Goal: Complete application form

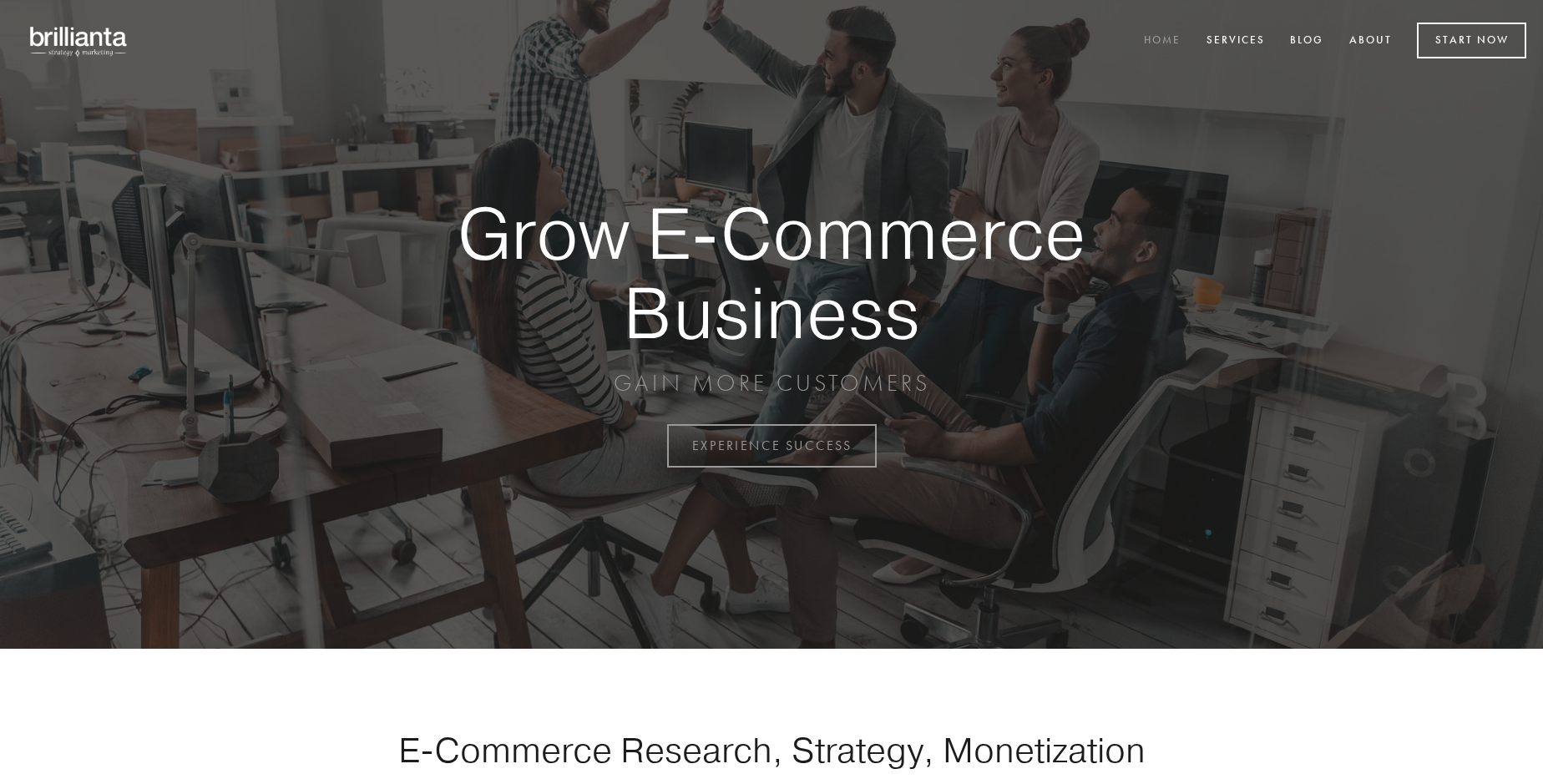
scroll to position [4377, 0]
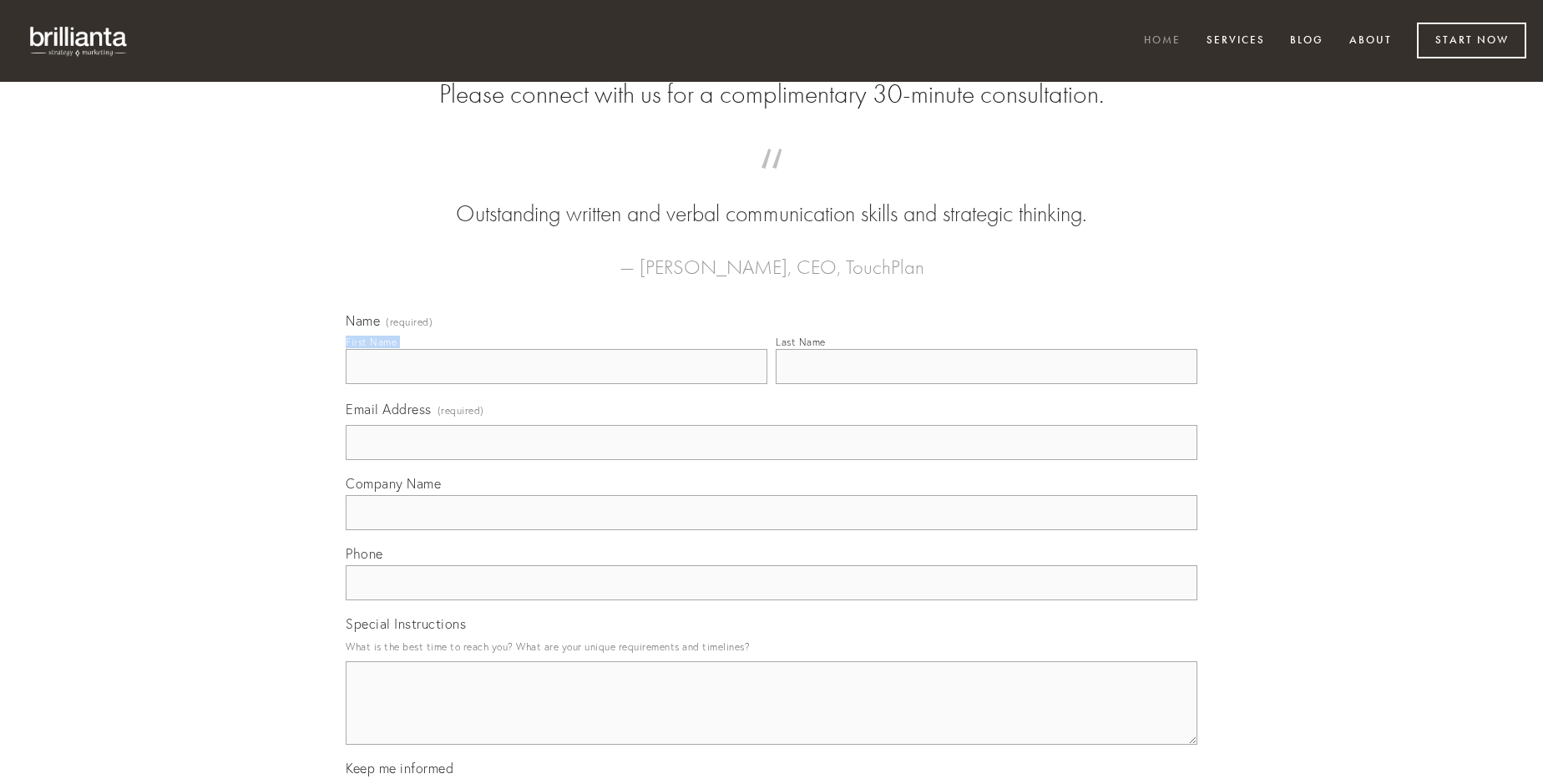
type input "[PERSON_NAME]"
click at [986, 384] on input "Last Name" at bounding box center [986, 367] width 422 height 35
type input "[PERSON_NAME]"
click at [772, 460] on input "Email Address (required)" at bounding box center [772, 442] width 851 height 35
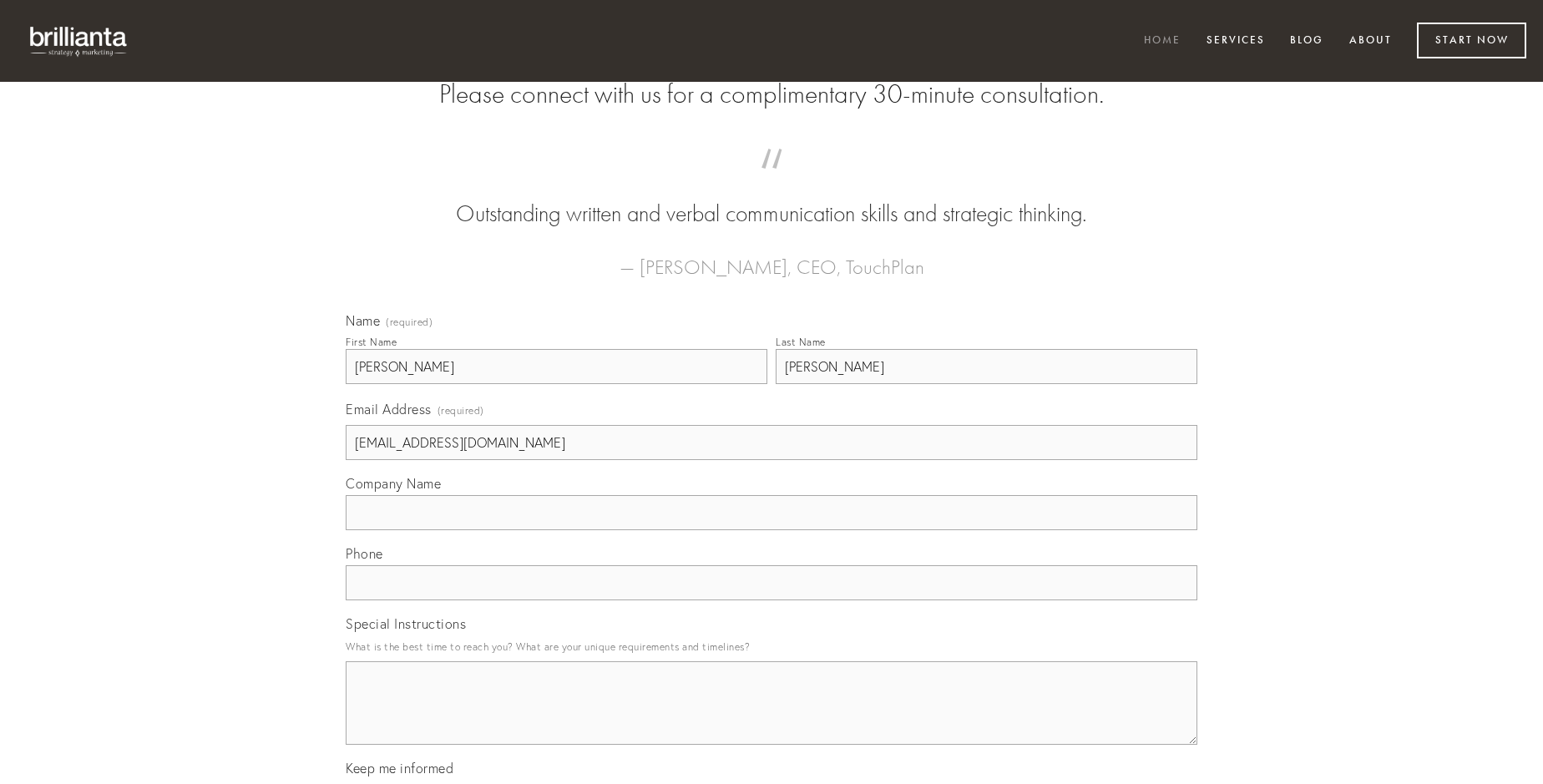
type input "[EMAIL_ADDRESS][DOMAIN_NAME]"
click at [772, 530] on input "Company Name" at bounding box center [772, 513] width 851 height 35
type input "molestias"
click at [772, 601] on input "text" at bounding box center [772, 583] width 851 height 35
click at [772, 718] on textarea "Special Instructions" at bounding box center [772, 702] width 851 height 83
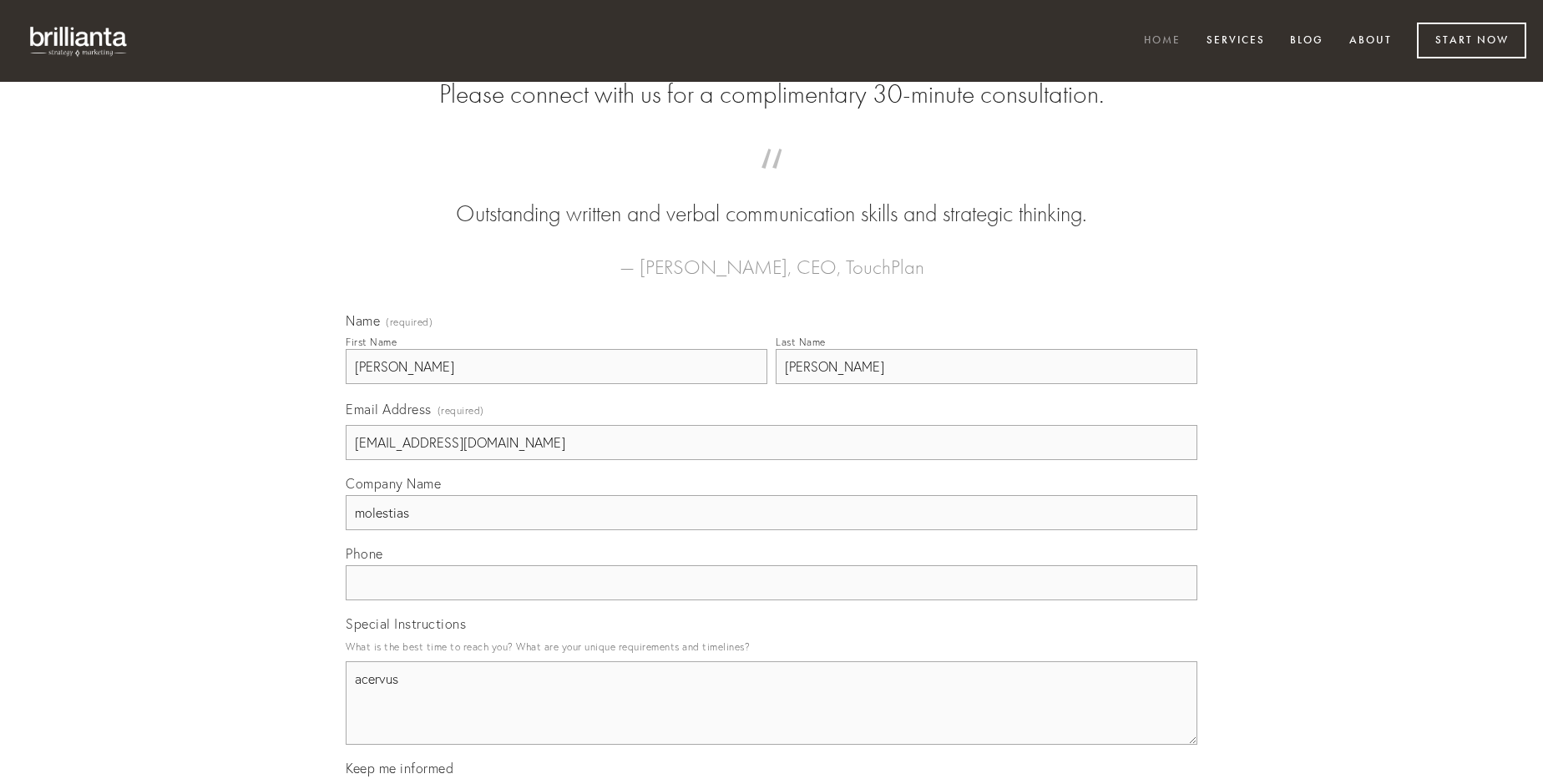
type textarea "acervus"
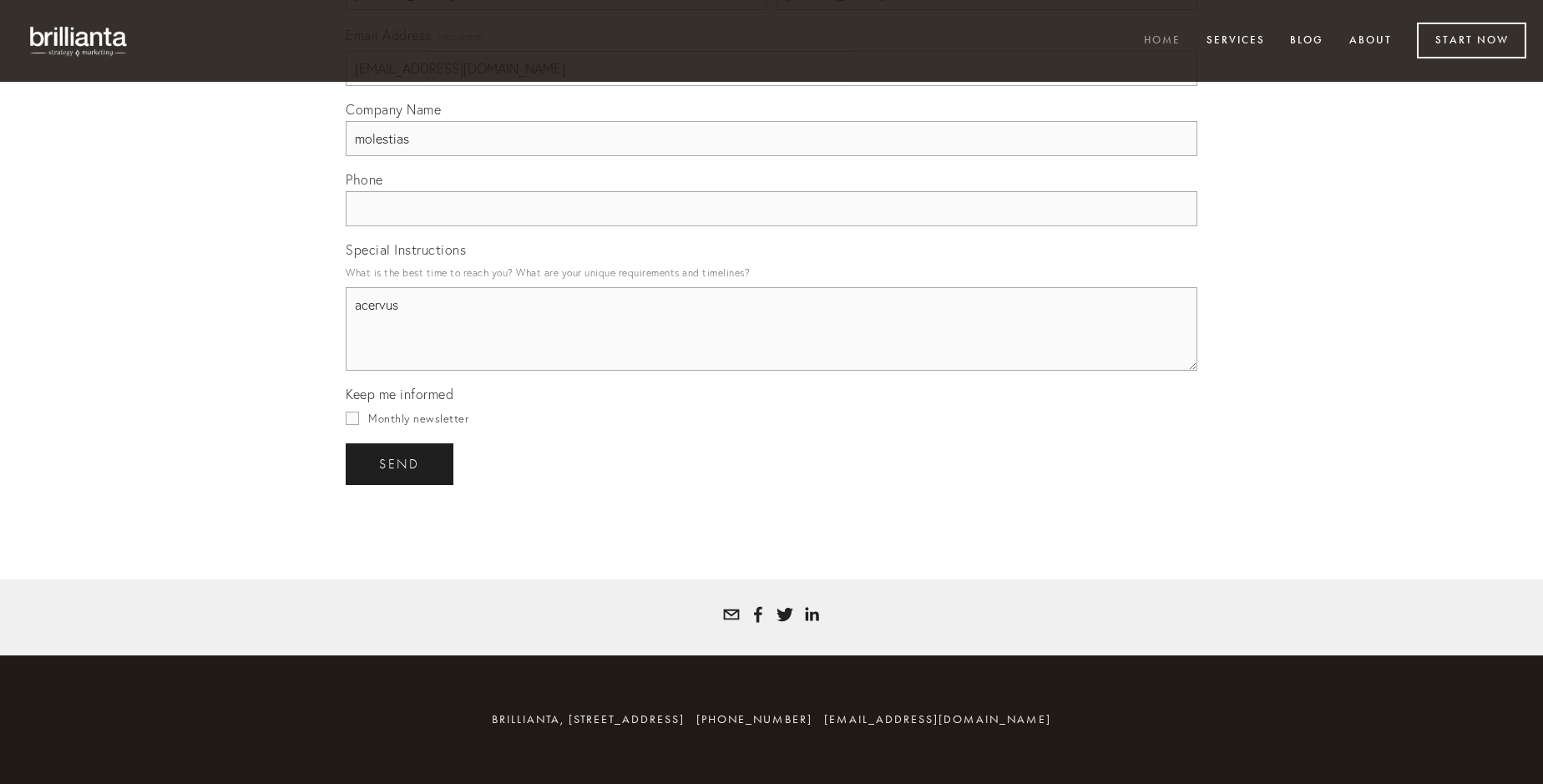
click at [400, 464] on span "send" at bounding box center [400, 464] width 41 height 15
